Goal: Task Accomplishment & Management: Manage account settings

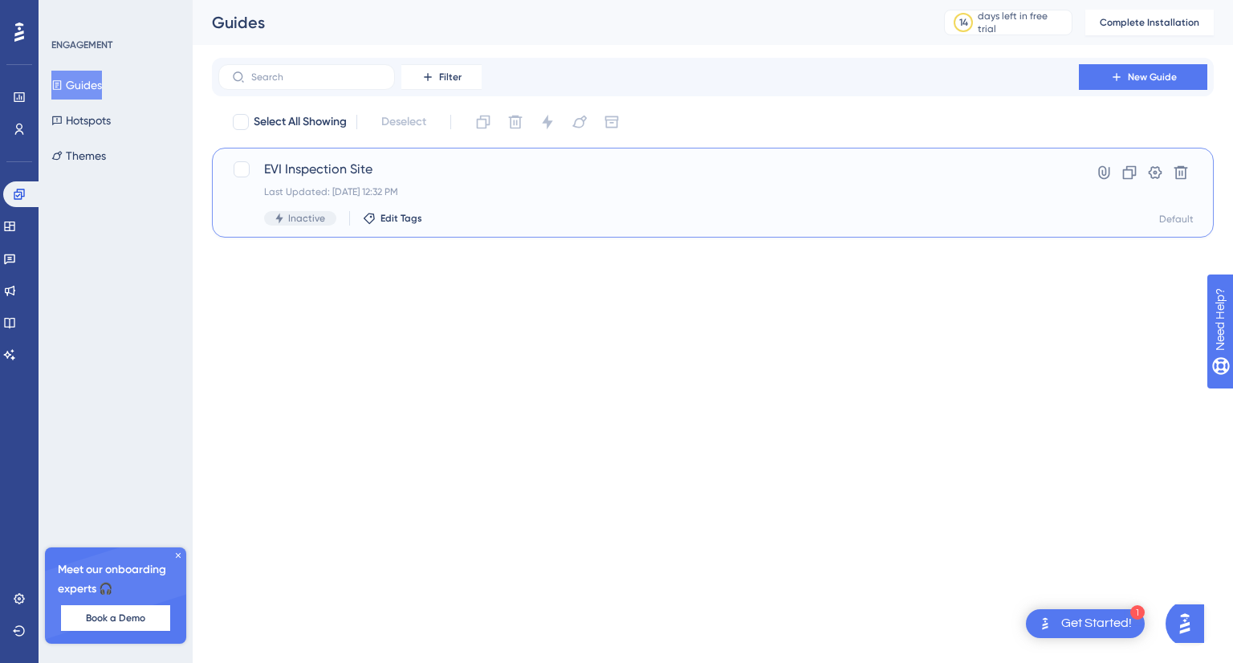
click at [303, 216] on span "Inactive" at bounding box center [306, 218] width 37 height 13
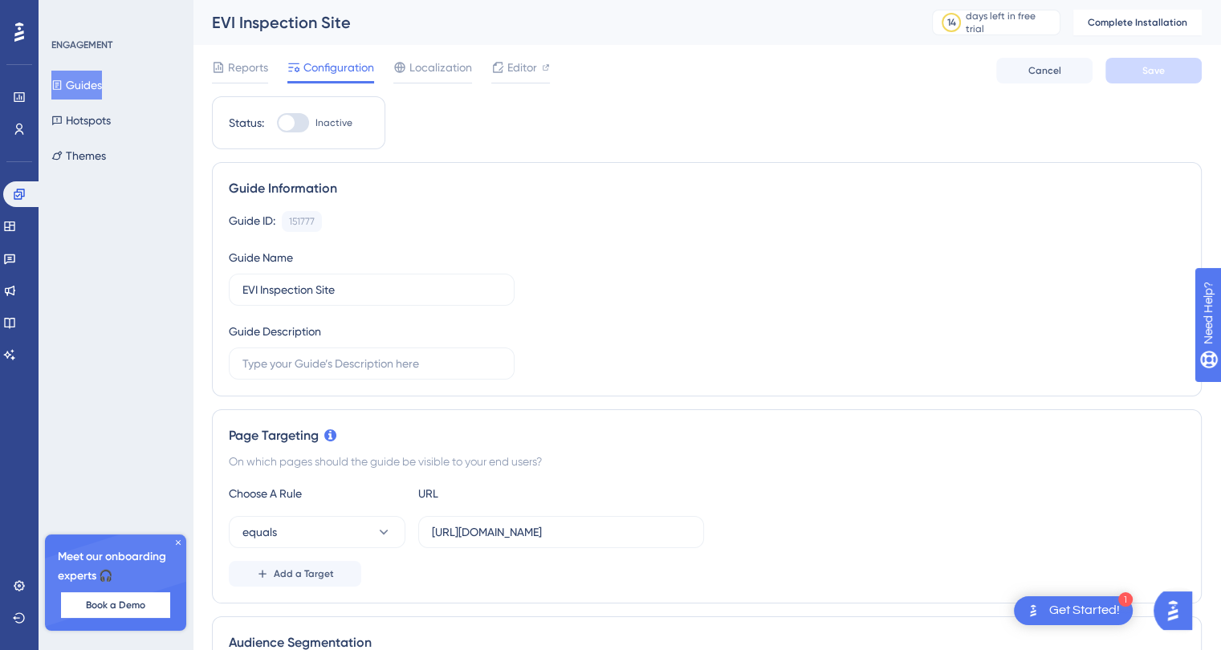
click at [296, 125] on div at bounding box center [293, 122] width 32 height 19
click at [277, 124] on input "Inactive" at bounding box center [276, 123] width 1 height 1
checkbox input "false"
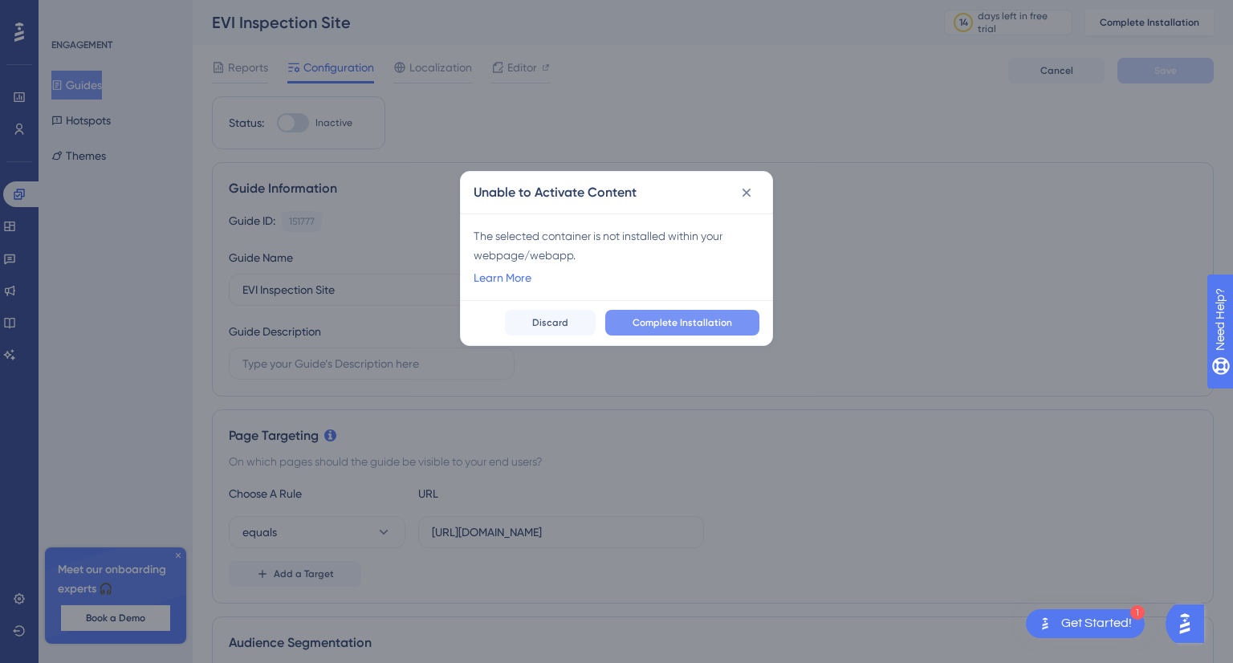
click at [651, 321] on span "Complete Installation" at bounding box center [683, 322] width 100 height 13
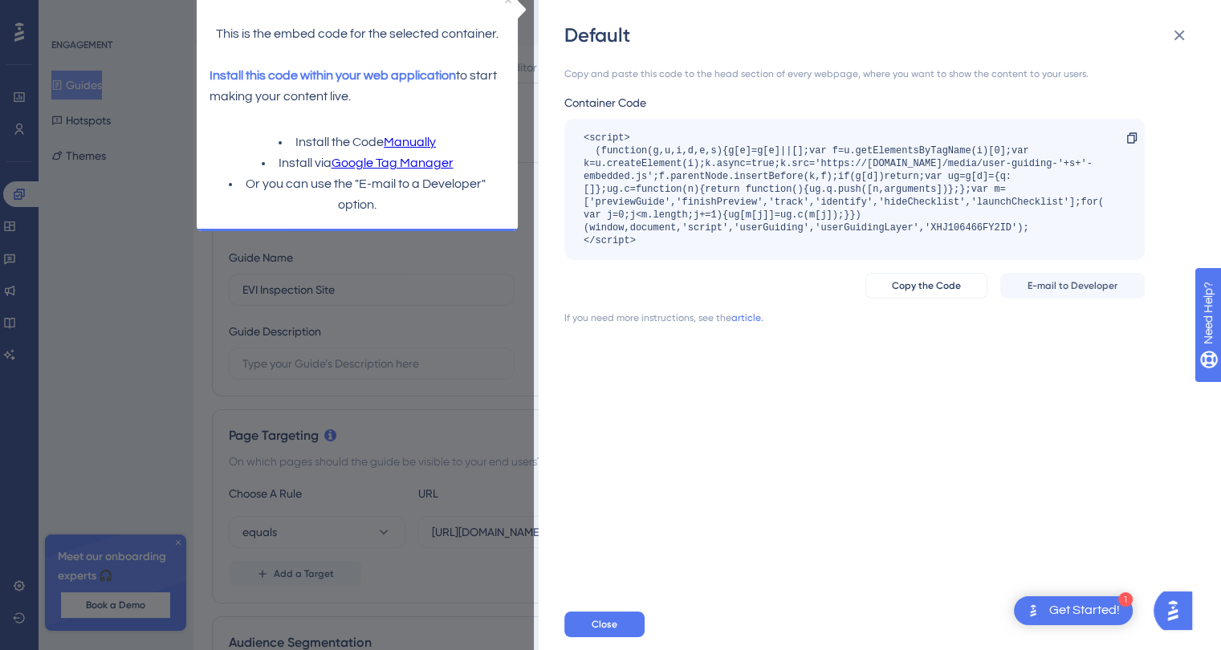
click at [470, 319] on div "Default Copy and paste this code to the head section of every webpage, where yo…" at bounding box center [610, 325] width 1221 height 650
